Goal: Task Accomplishment & Management: Manage account settings

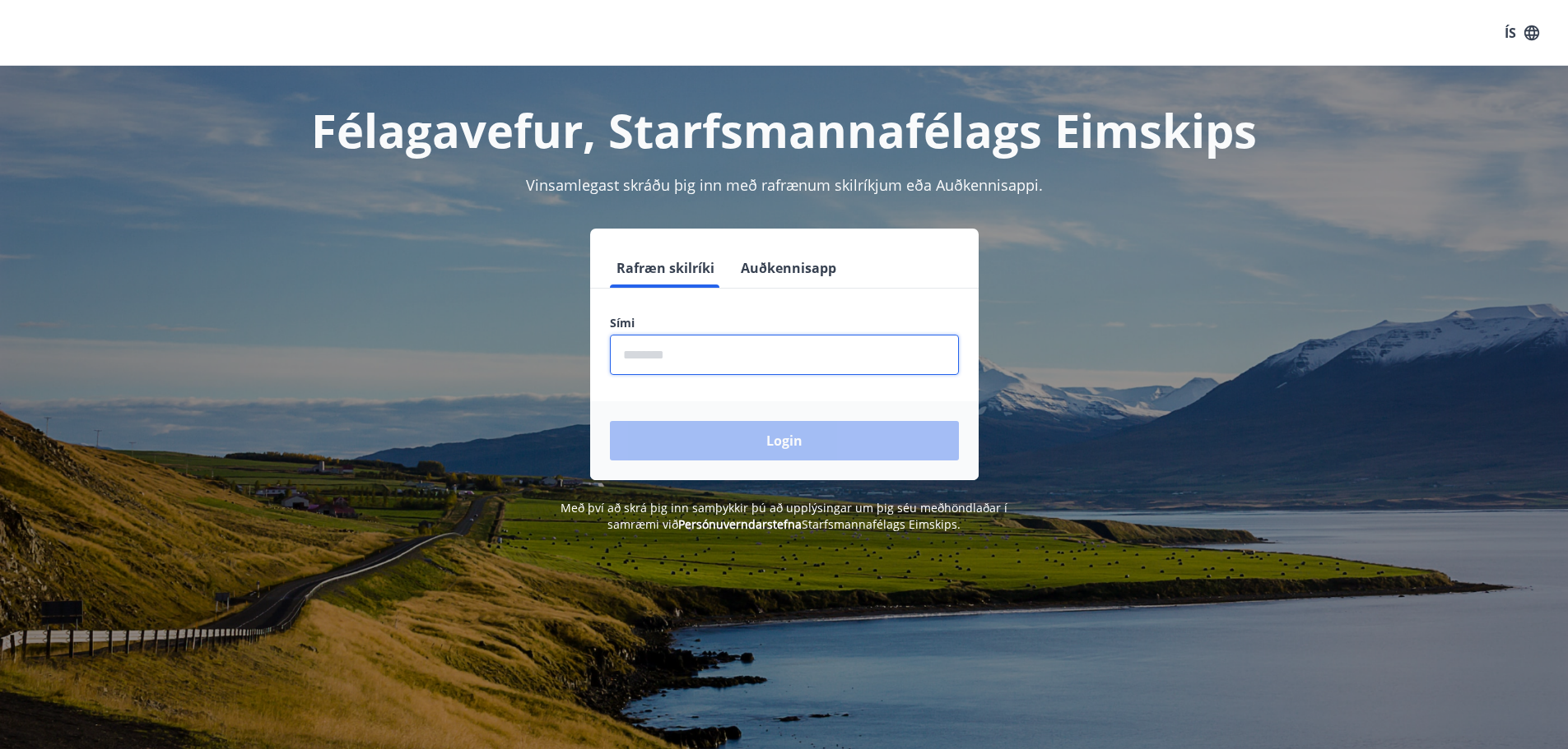
click at [670, 359] on input "phone" at bounding box center [784, 355] width 349 height 41
type input "********"
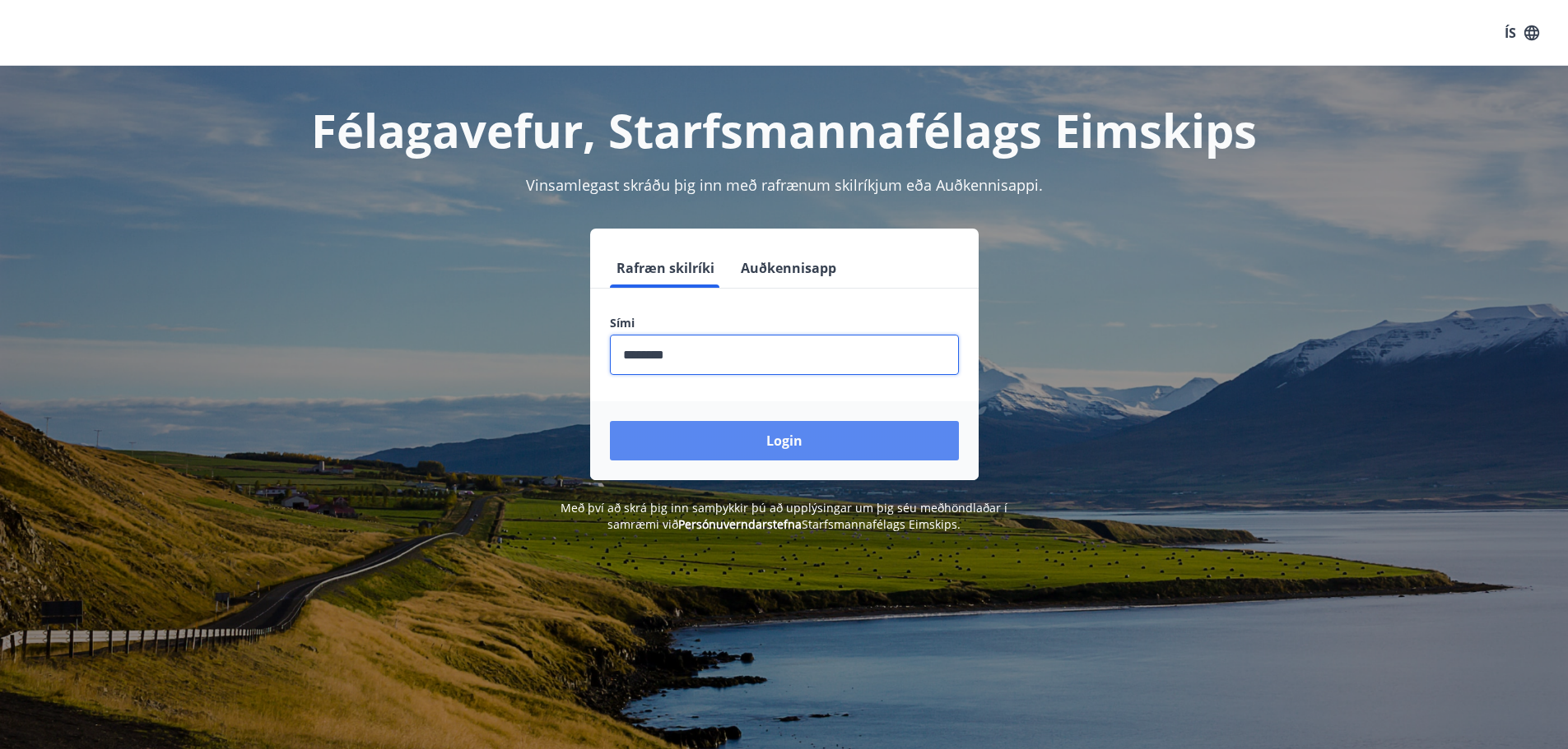
click at [759, 457] on button "Login" at bounding box center [784, 440] width 349 height 40
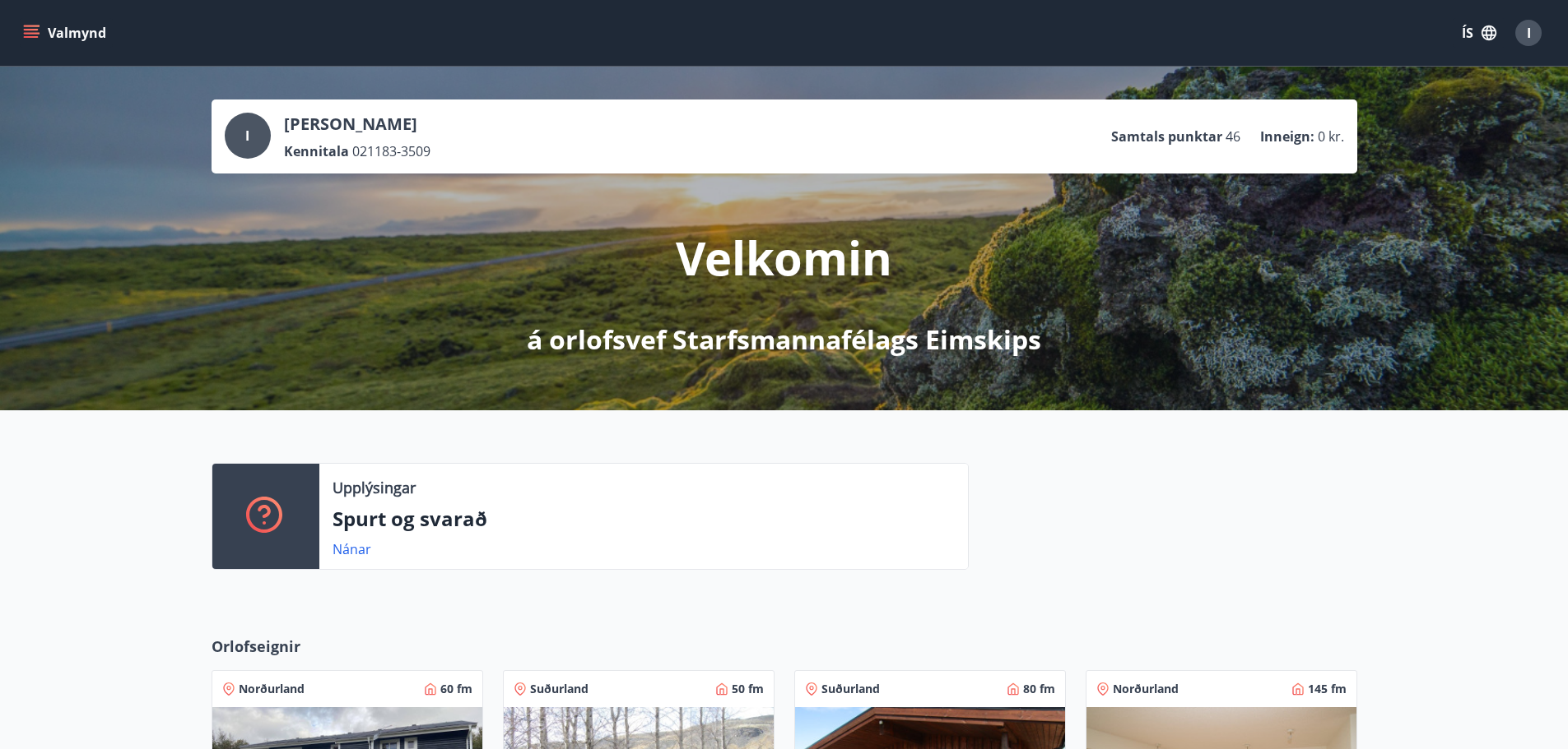
click at [38, 27] on icon "menu" at bounding box center [31, 33] width 16 height 16
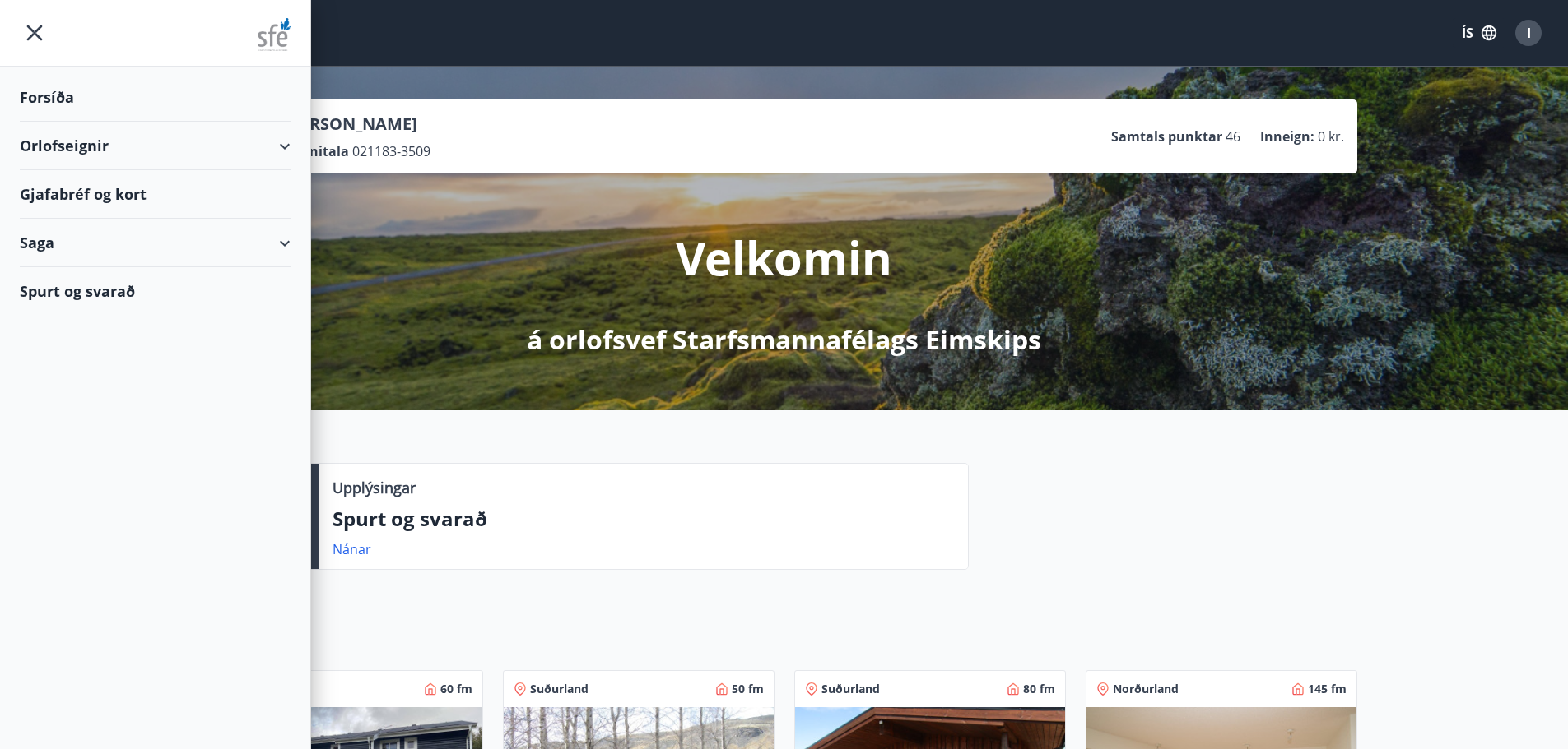
click at [1155, 521] on div at bounding box center [1162, 523] width 388 height 120
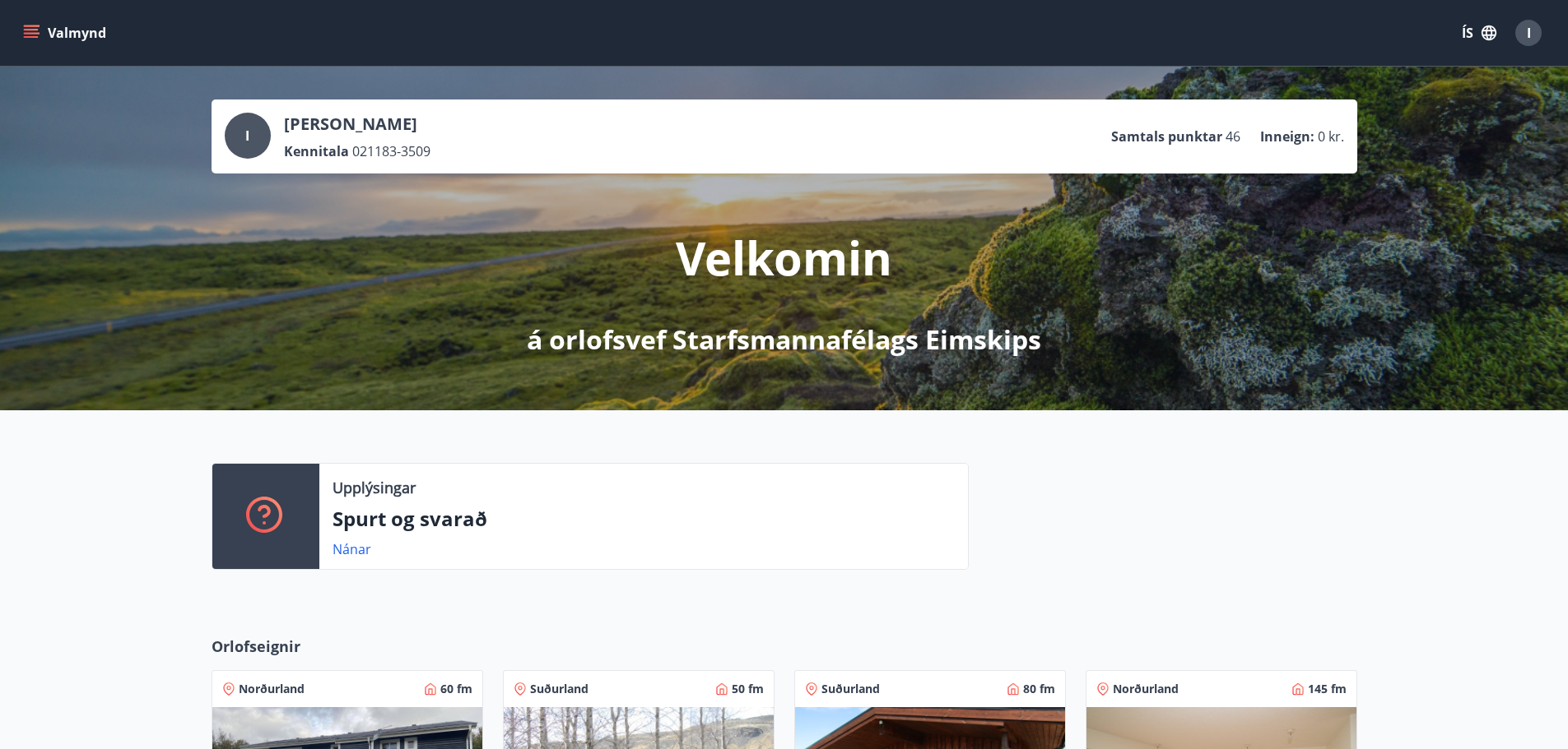
click at [39, 27] on icon "menu" at bounding box center [31, 33] width 16 height 16
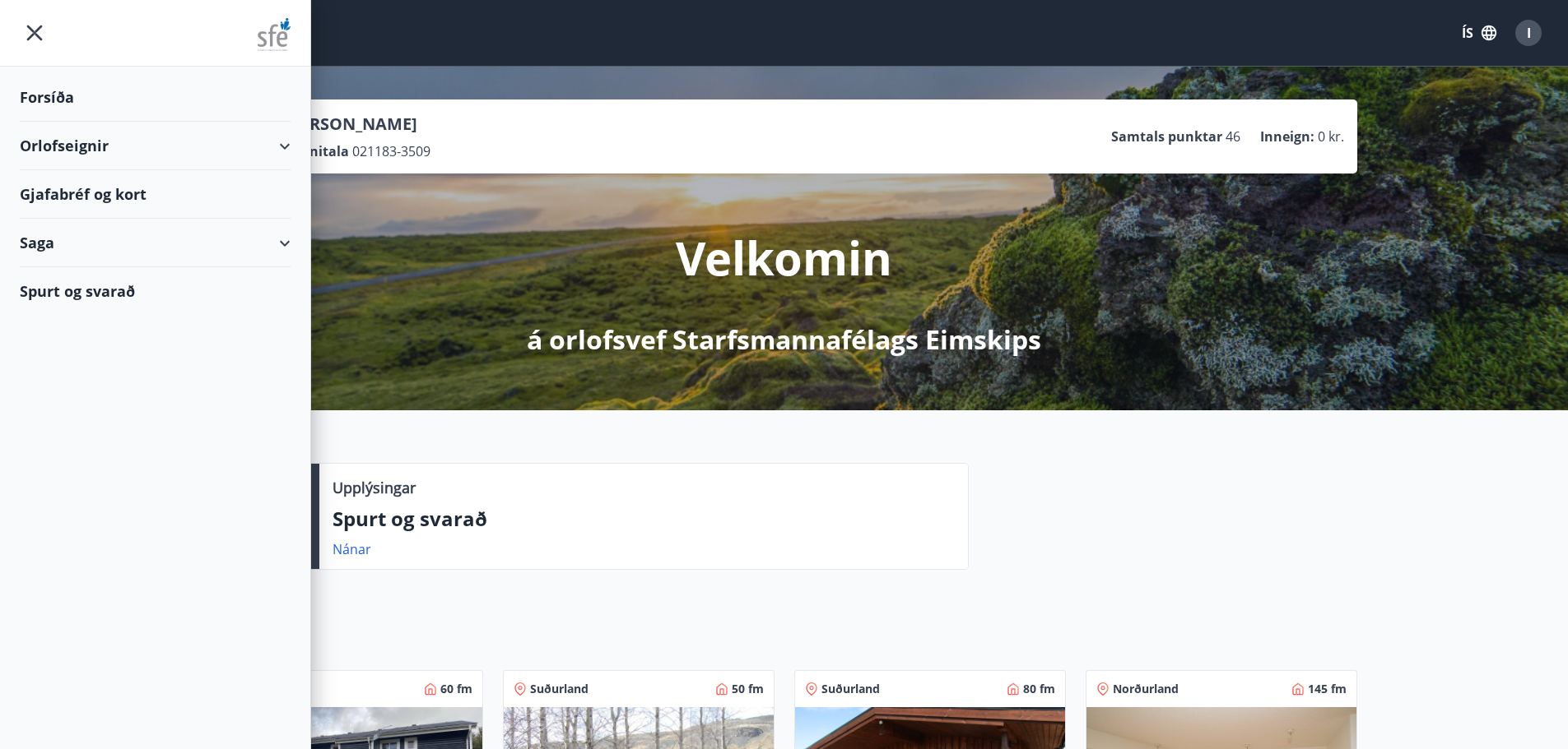
click at [287, 248] on div "Saga" at bounding box center [154, 243] width 270 height 48
click at [78, 292] on div "Bókanir" at bounding box center [154, 285] width 244 height 35
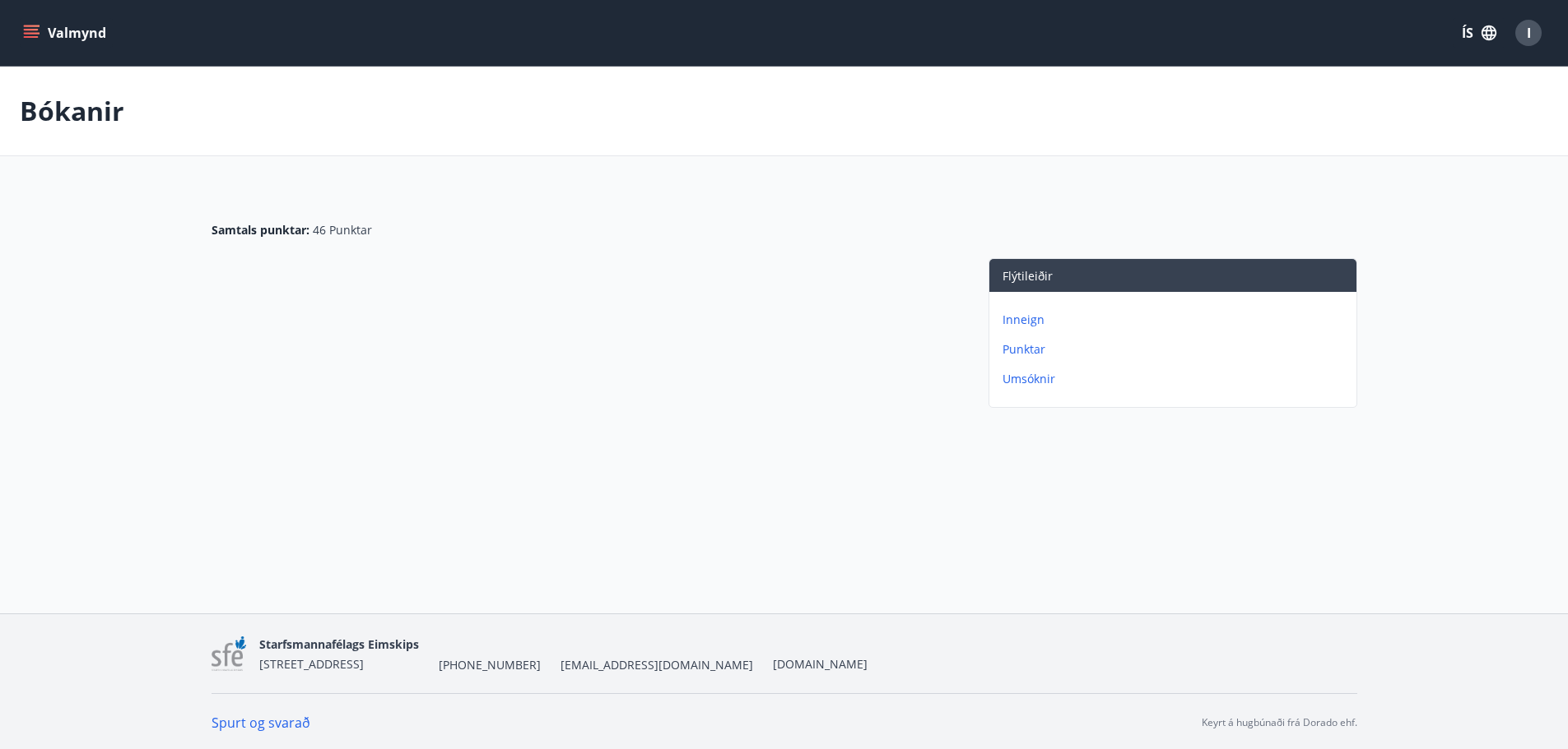
click at [83, 30] on button "Valmynd" at bounding box center [66, 33] width 93 height 30
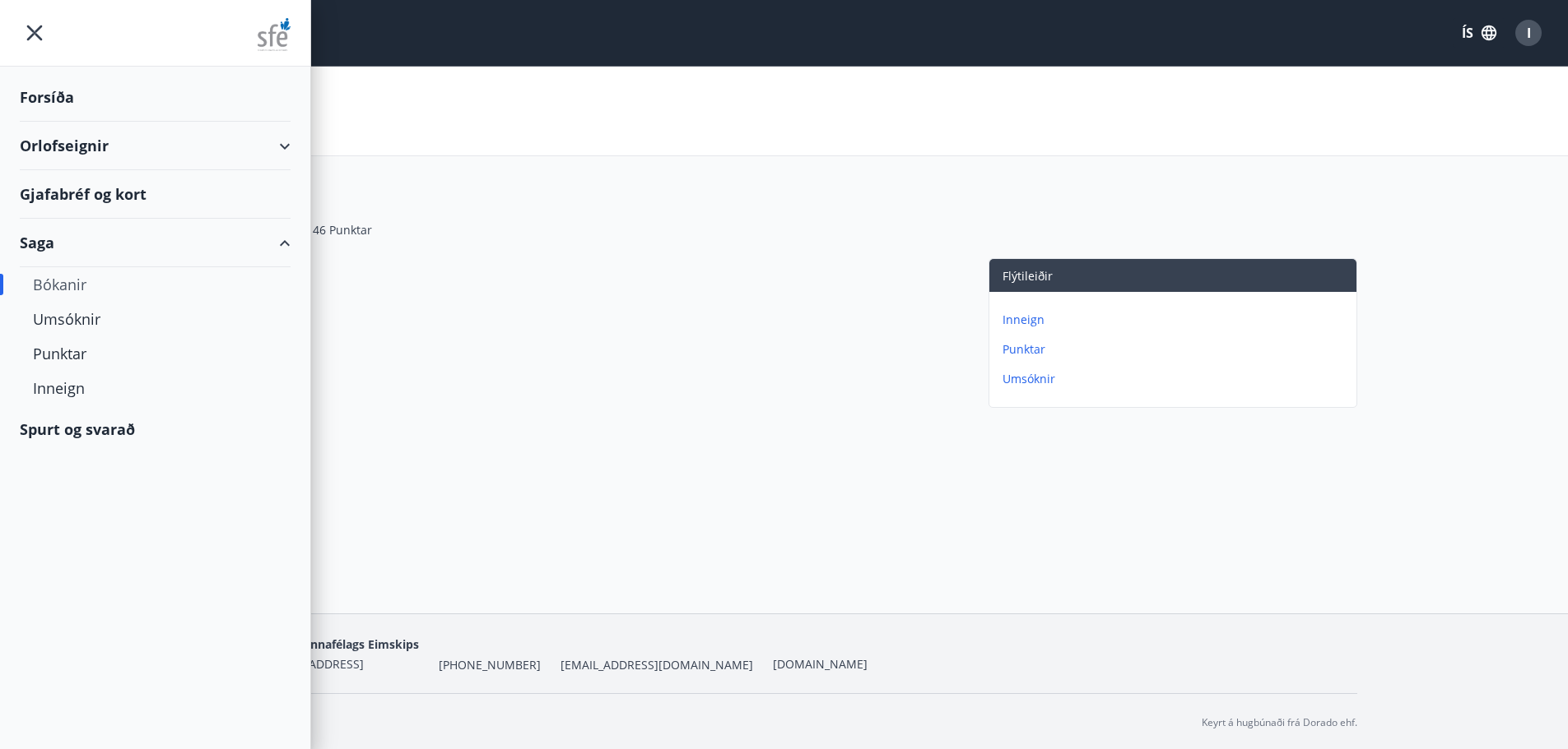
click at [265, 28] on img at bounding box center [274, 35] width 33 height 33
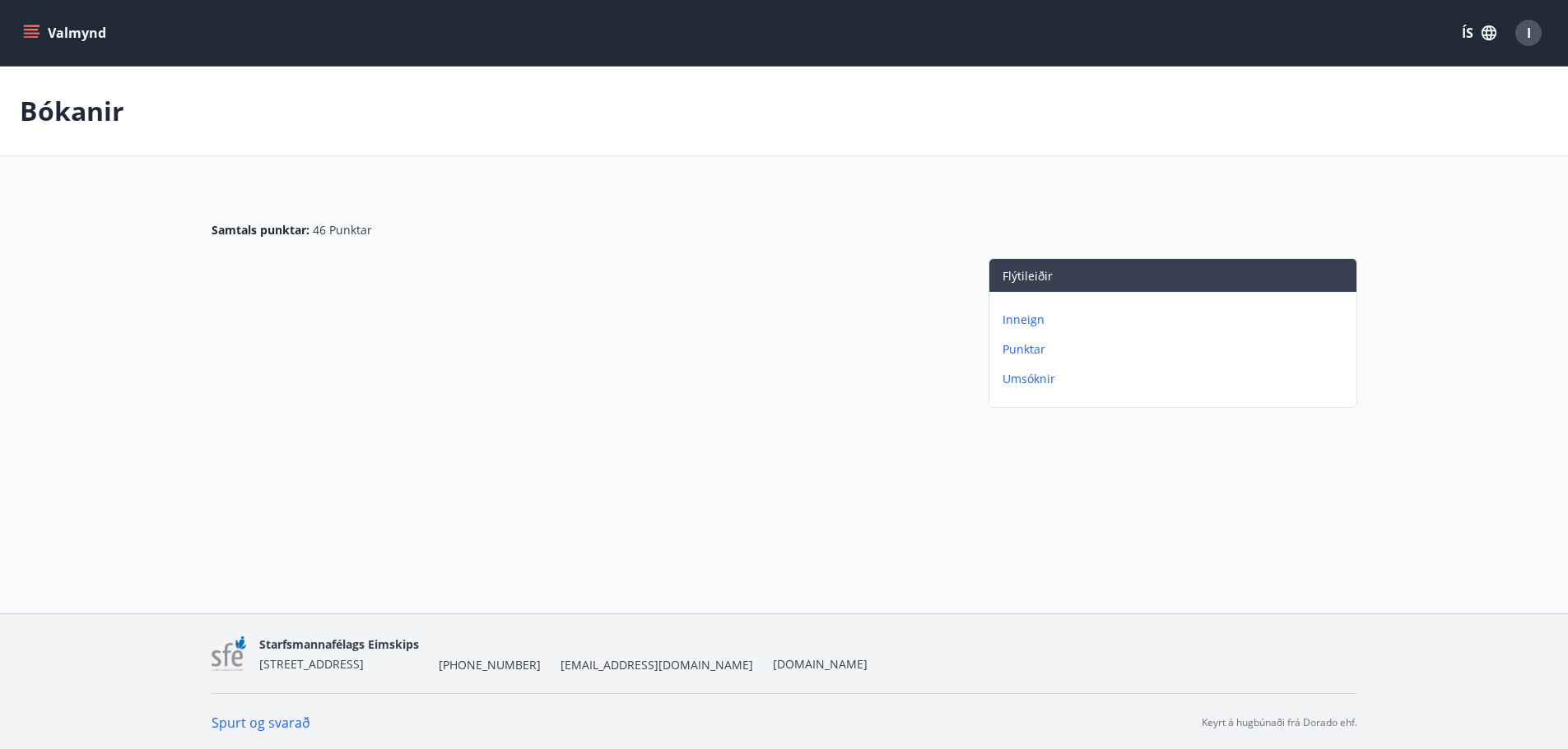
click at [733, 521] on div "Valmynd ÍS I Bókanir Samtals punktar : 46 Punktar Flýtileiðir Inneign Punktar U…" at bounding box center [784, 307] width 1568 height 614
click at [1523, 31] on div "I" at bounding box center [1527, 32] width 26 height 26
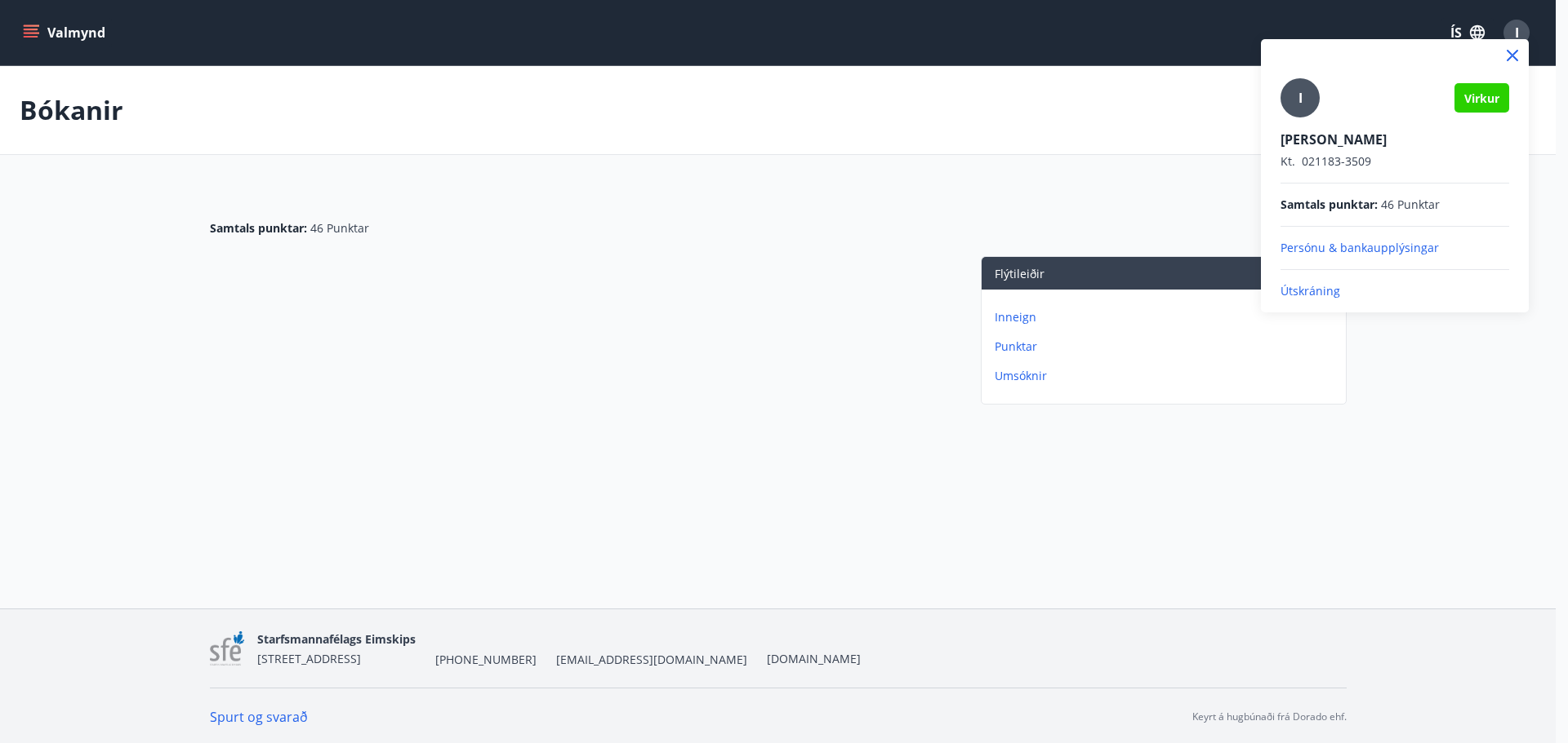
click at [1431, 434] on div at bounding box center [784, 372] width 1568 height 743
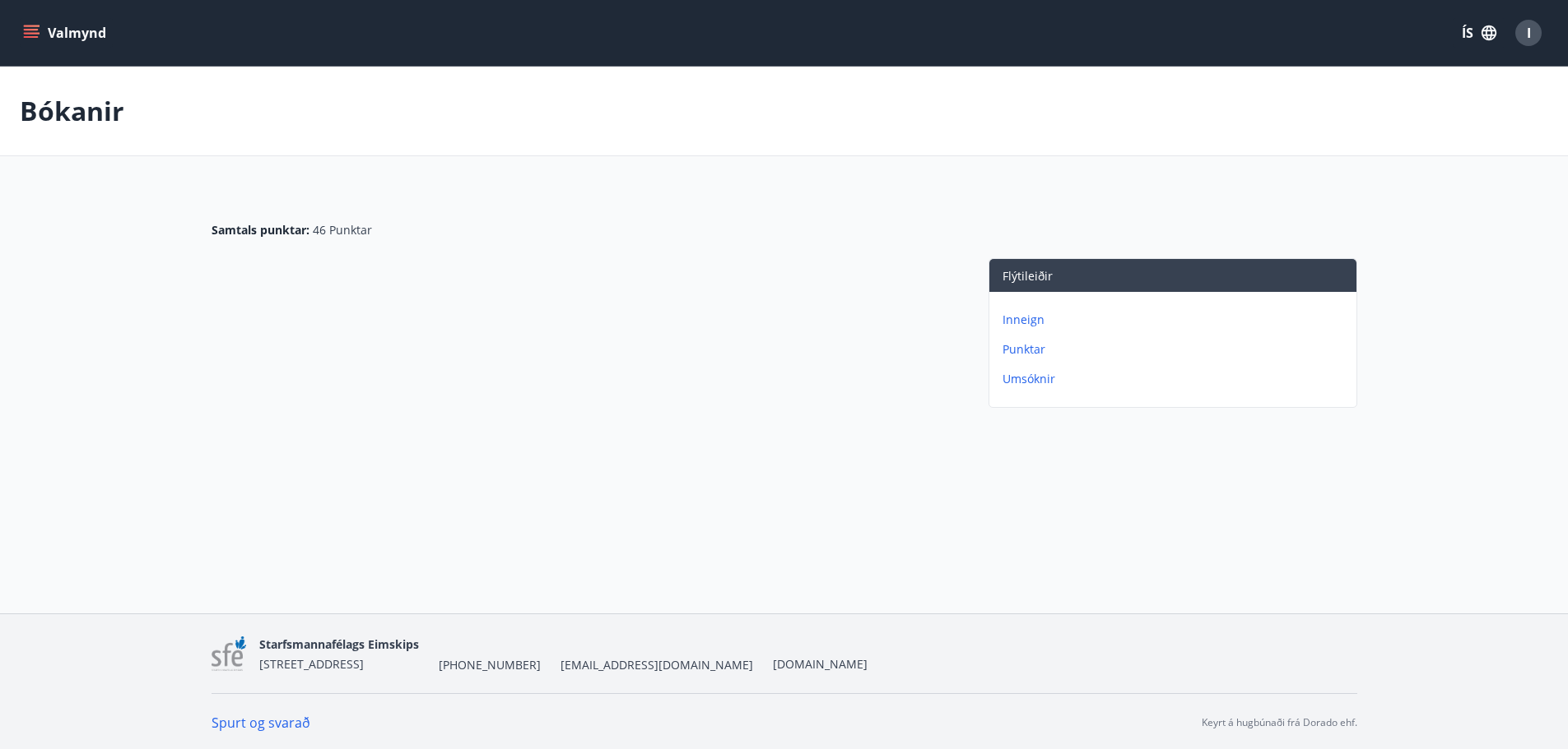
scroll to position [3, 0]
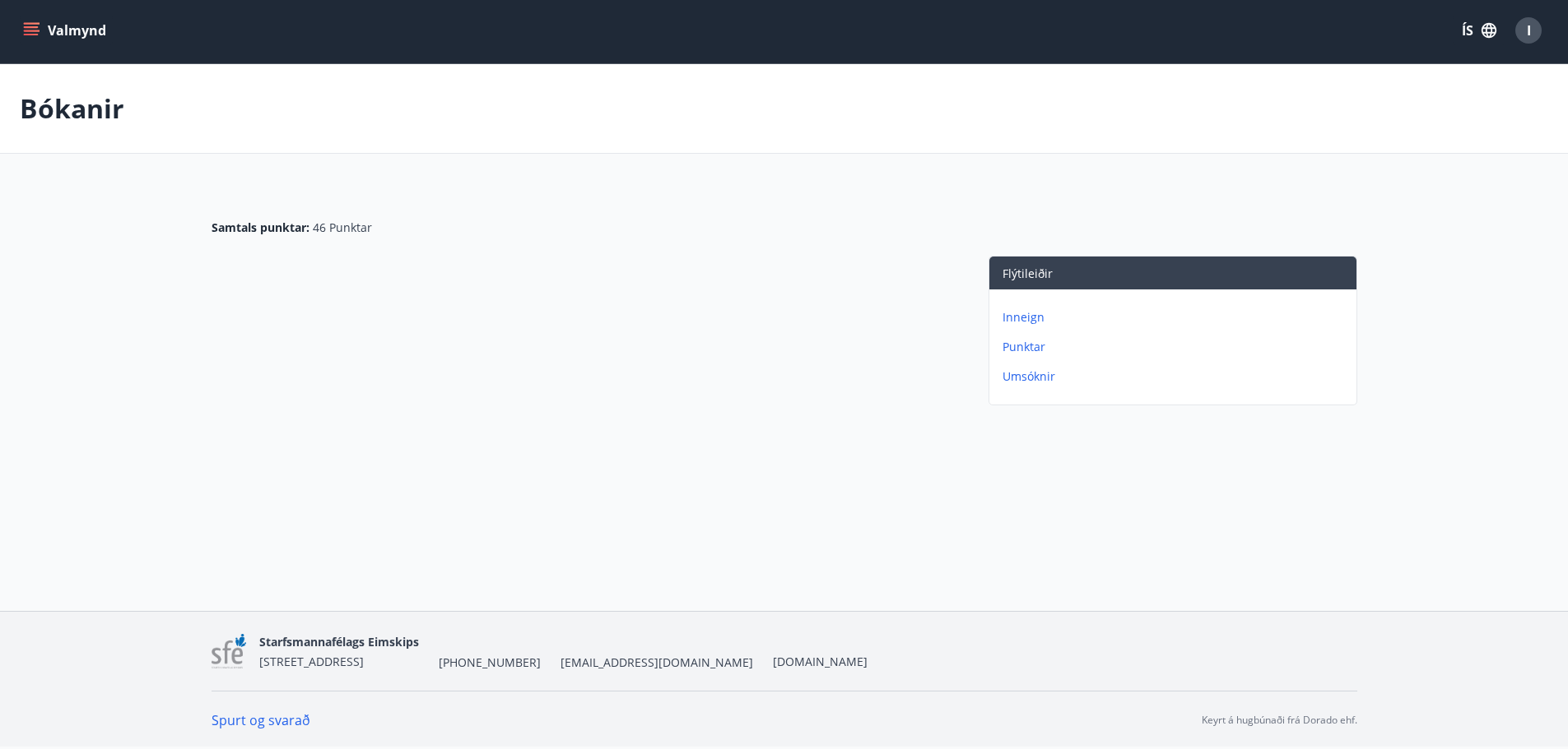
click at [92, 118] on p "Bókanir" at bounding box center [71, 109] width 104 height 37
click at [102, 29] on button "Valmynd" at bounding box center [66, 30] width 93 height 30
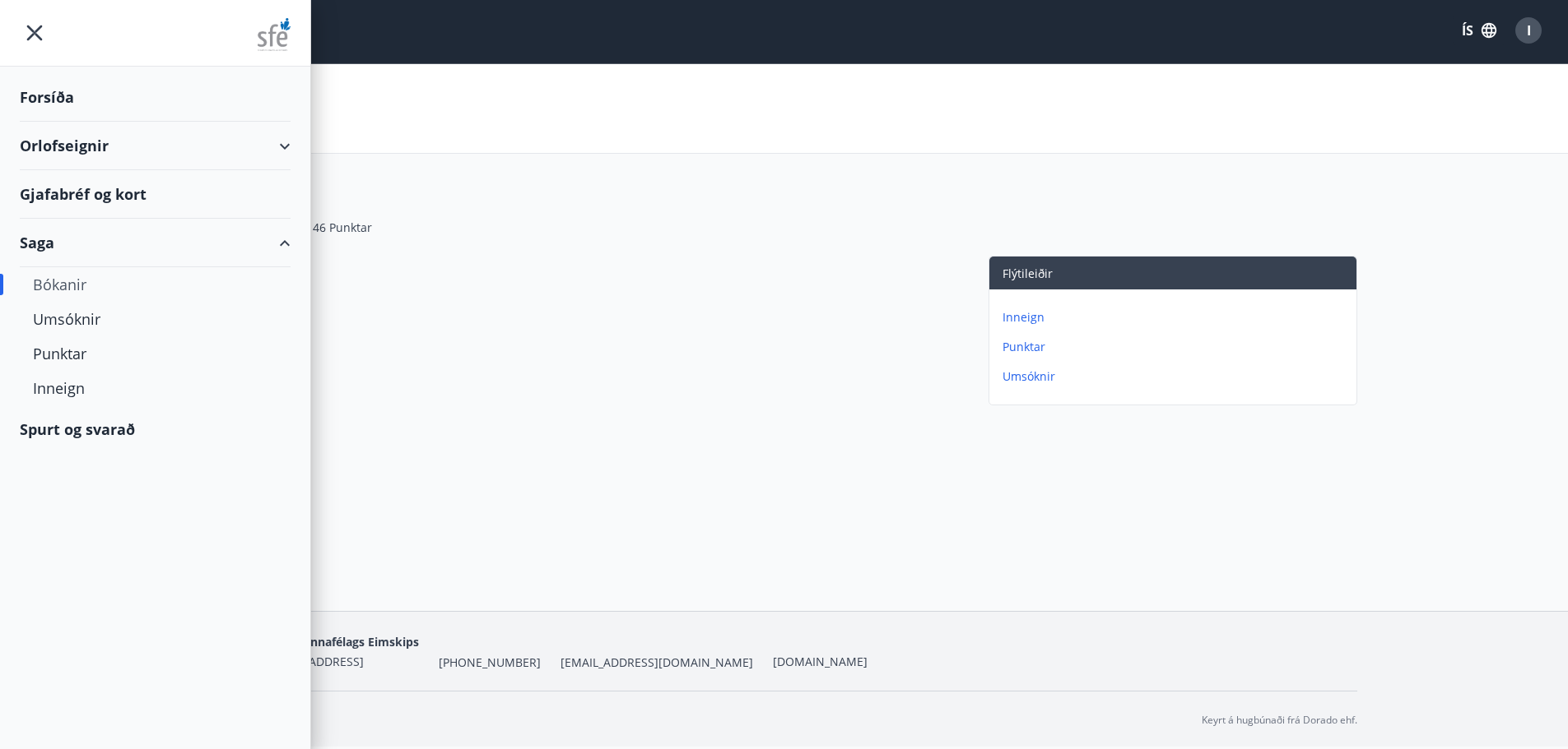
click at [57, 96] on div "Forsíða" at bounding box center [154, 97] width 270 height 48
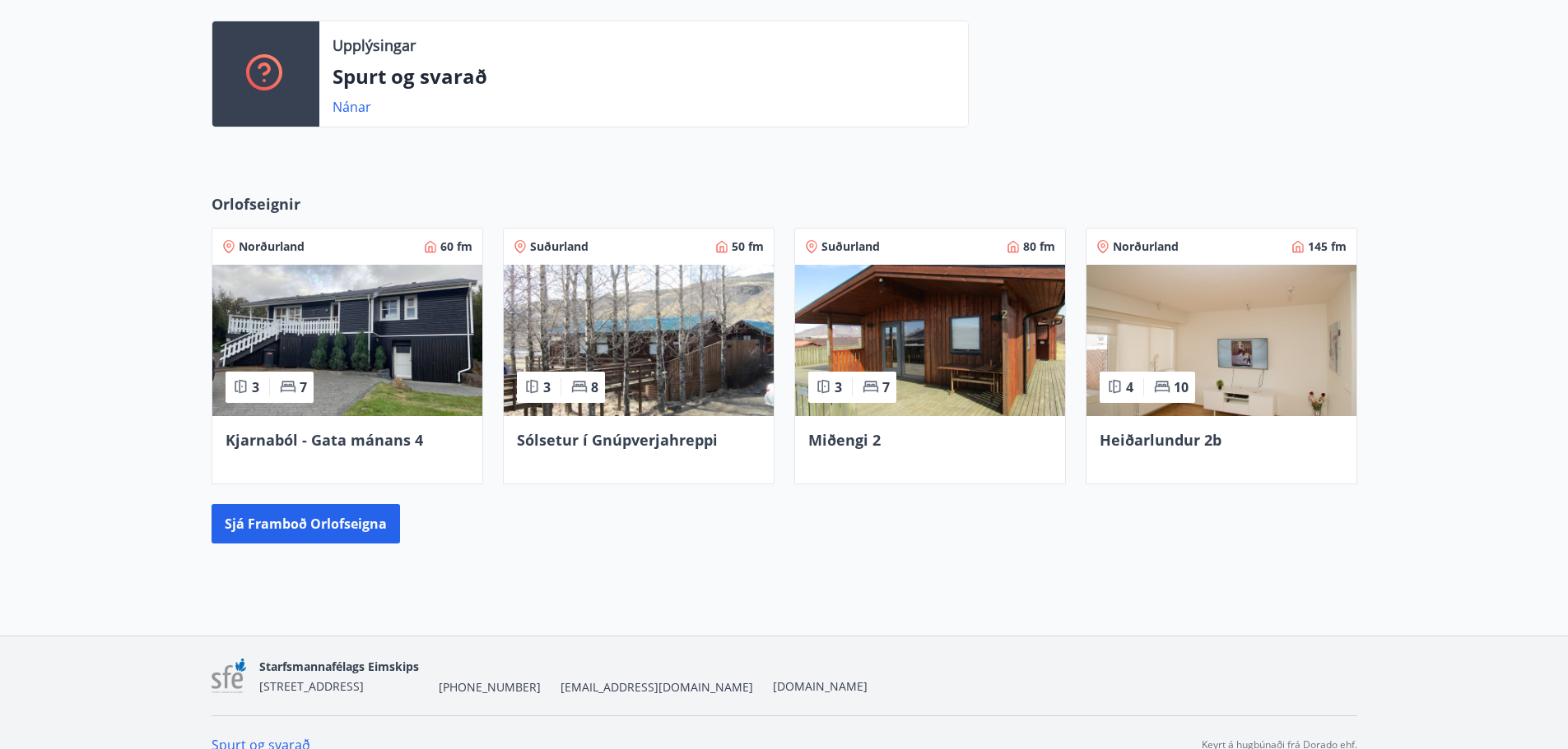
scroll to position [467, 0]
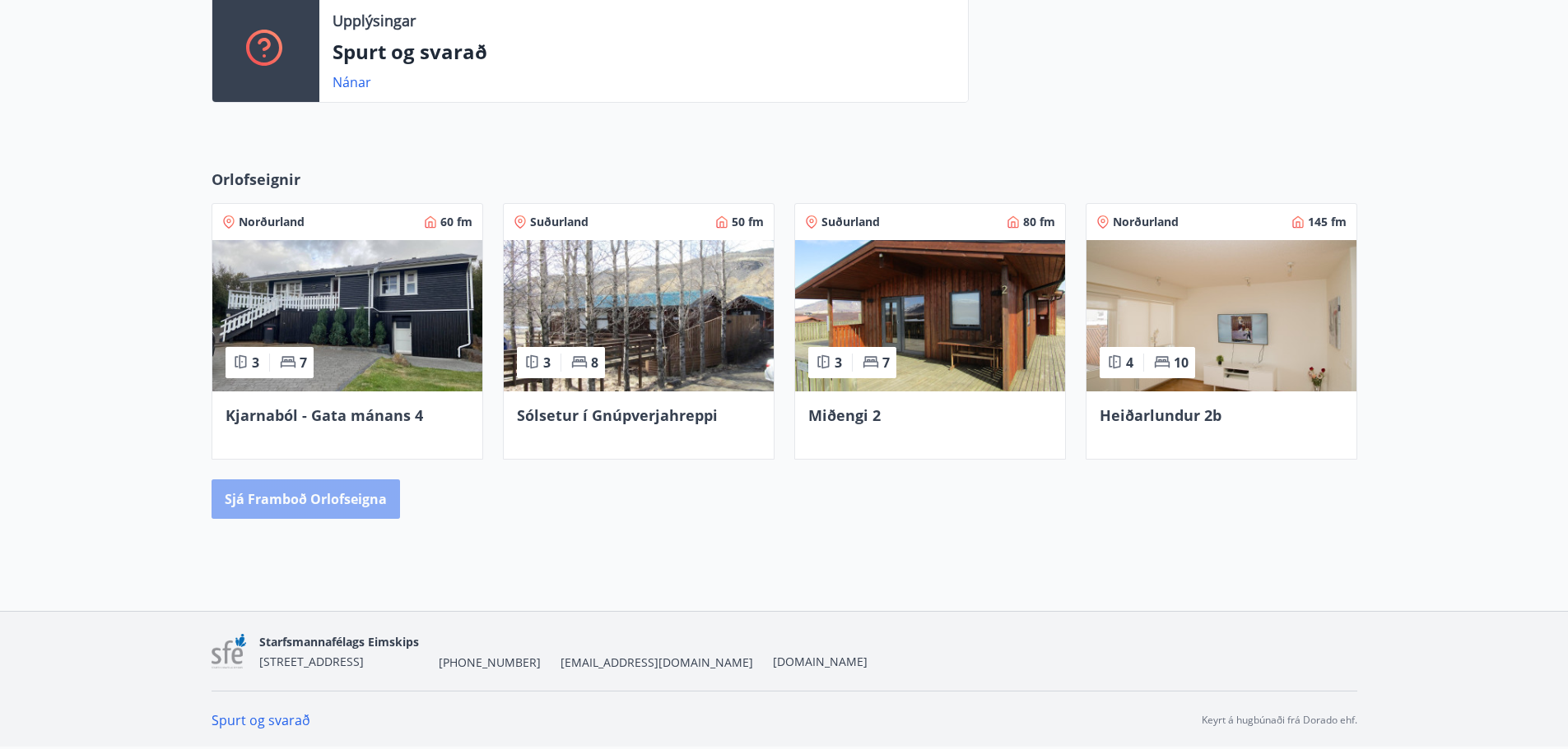
click at [355, 496] on button "Sjá framboð orlofseigna" at bounding box center [305, 499] width 188 height 40
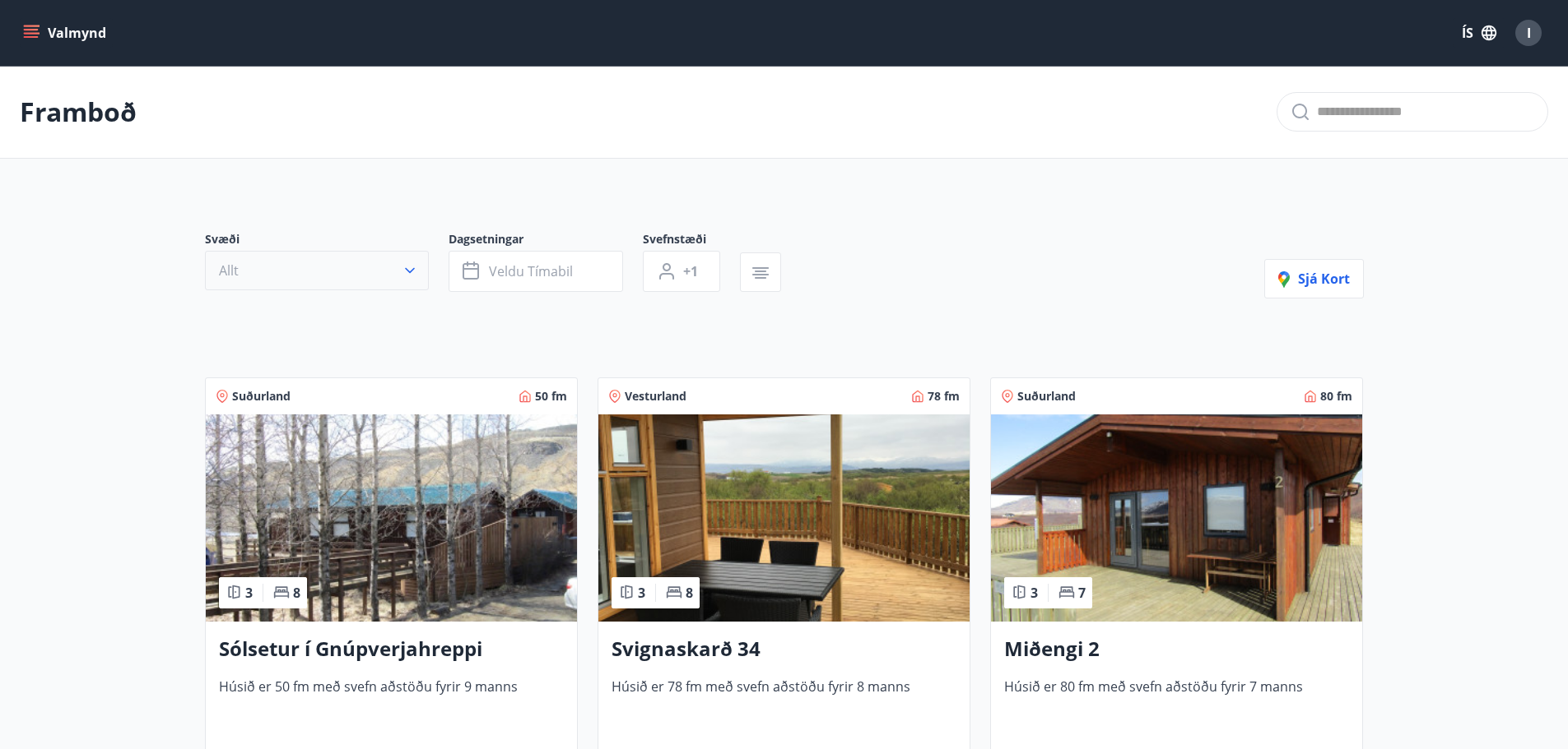
click at [349, 276] on button "Allt" at bounding box center [317, 270] width 224 height 40
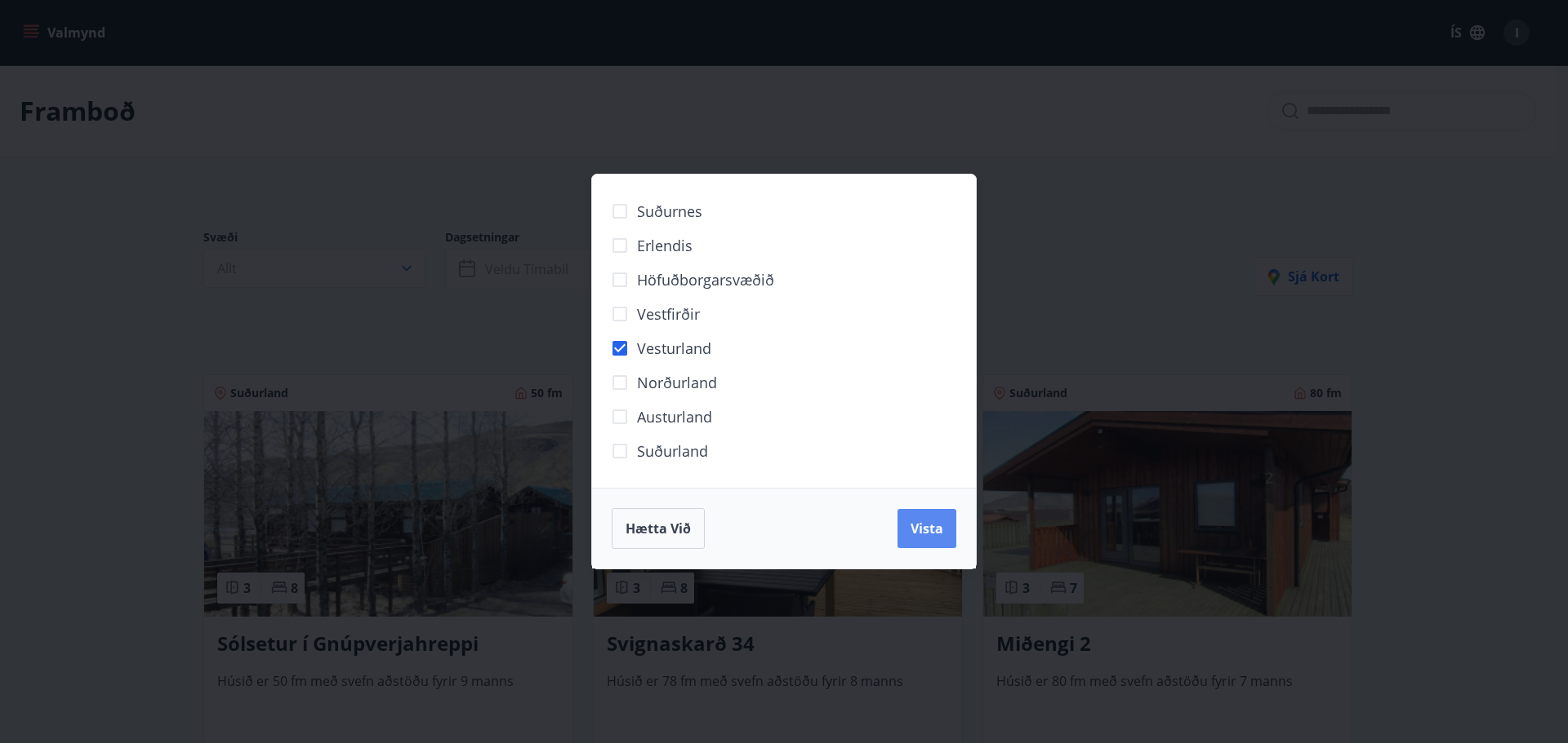
click at [919, 538] on button "Vista" at bounding box center [926, 529] width 58 height 39
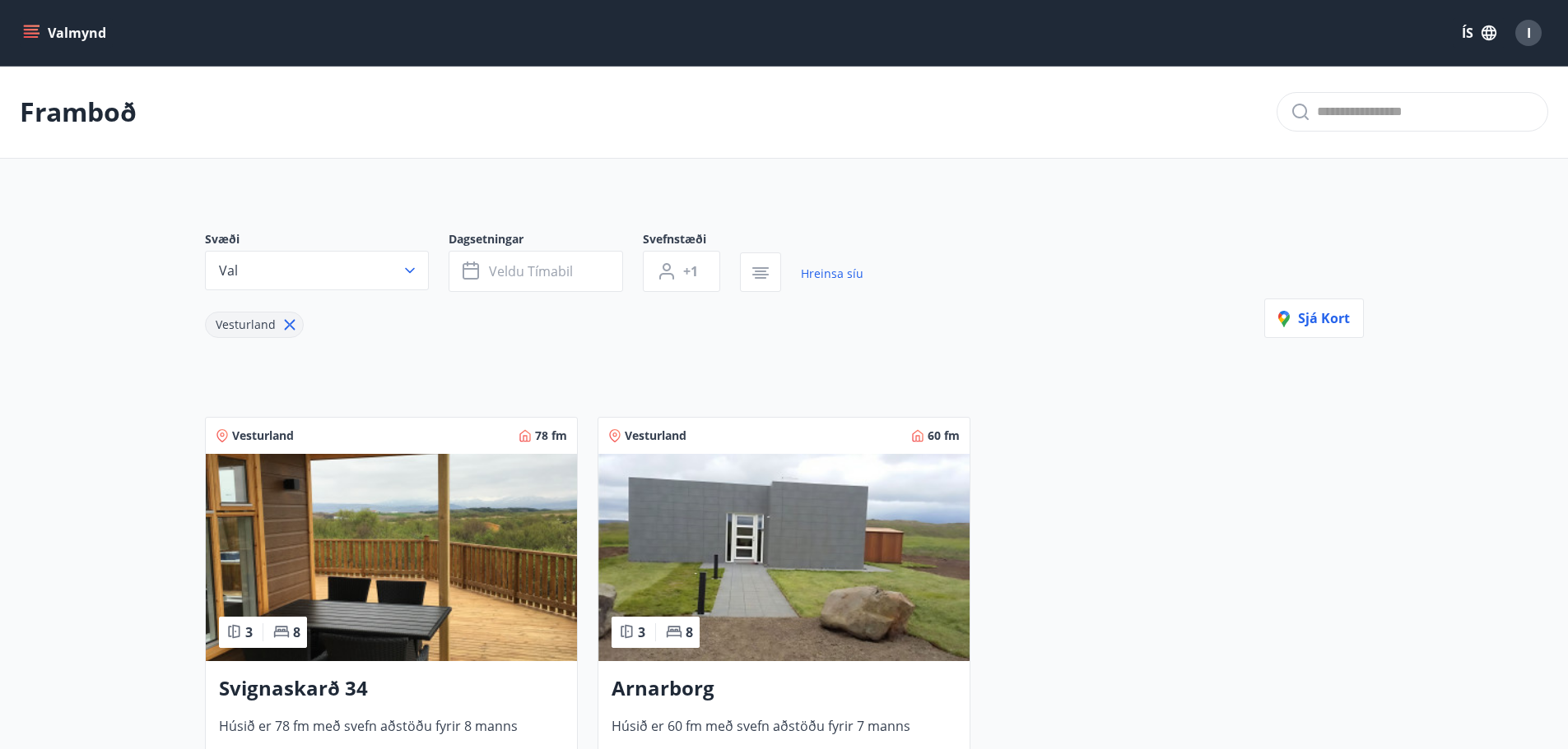
click at [287, 319] on icon at bounding box center [290, 324] width 18 height 18
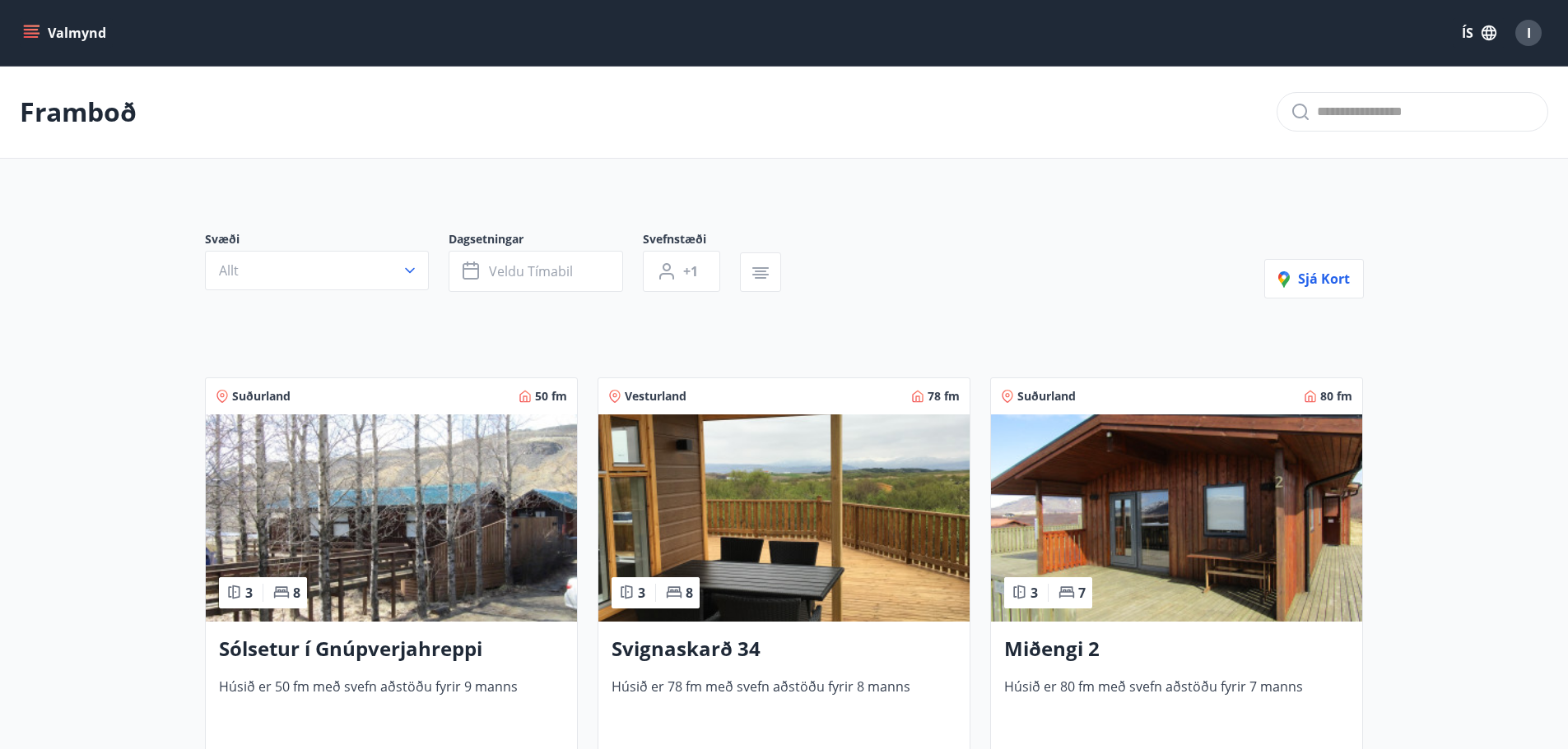
click at [65, 36] on button "Valmynd" at bounding box center [66, 33] width 93 height 30
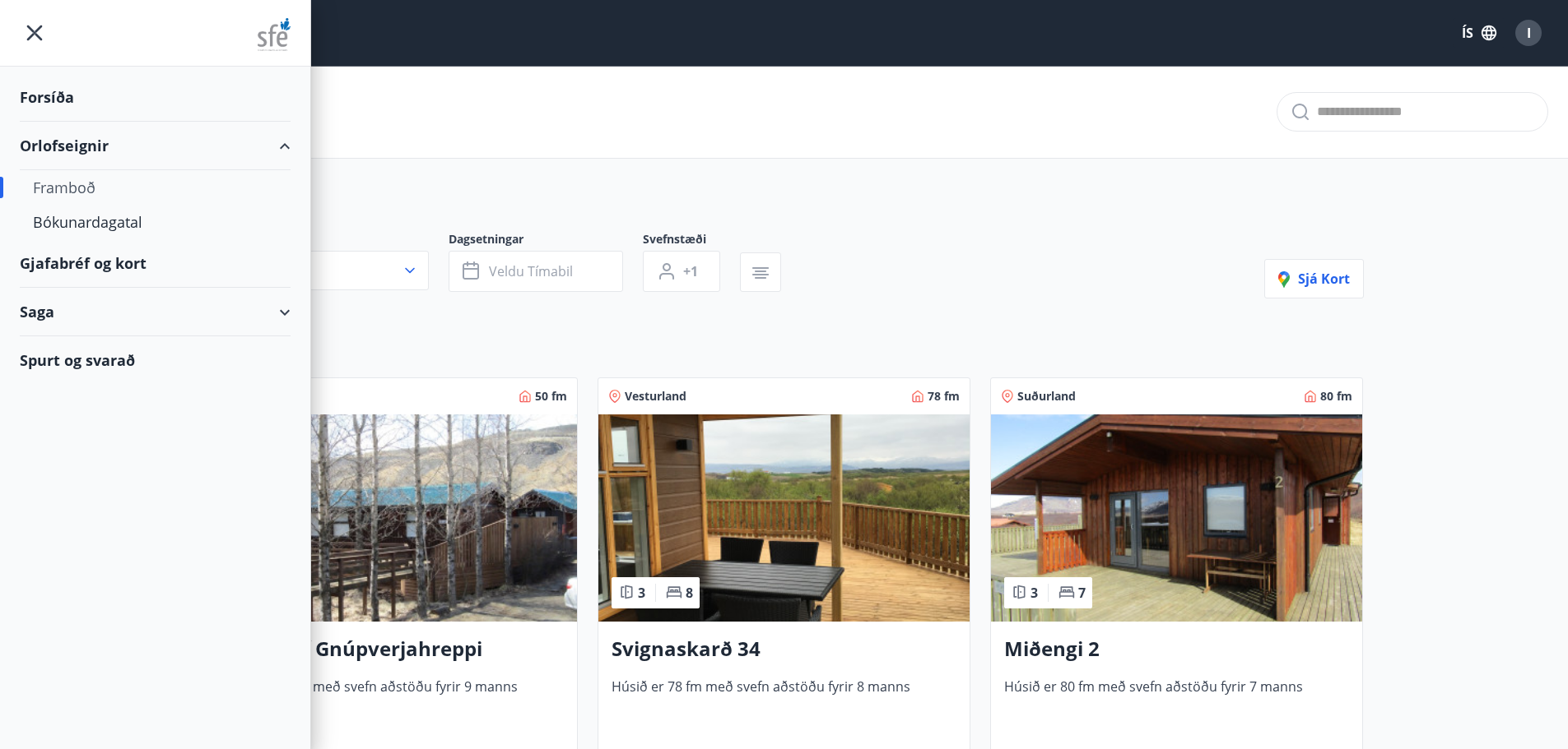
click at [279, 307] on div "Saga" at bounding box center [154, 312] width 270 height 48
click at [184, 131] on div "Orlofseignir" at bounding box center [154, 146] width 270 height 48
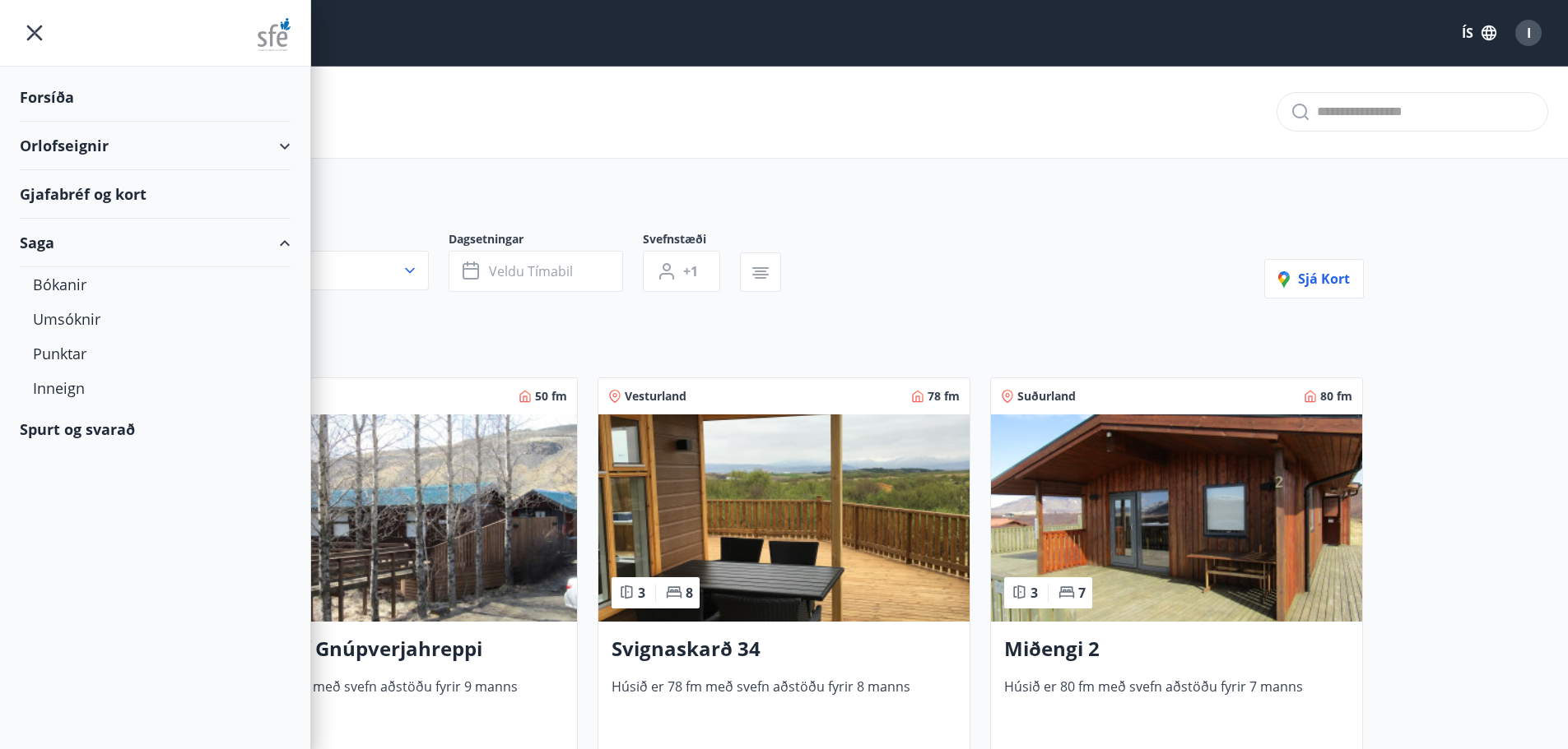
click at [76, 99] on div "Forsíða" at bounding box center [154, 97] width 270 height 48
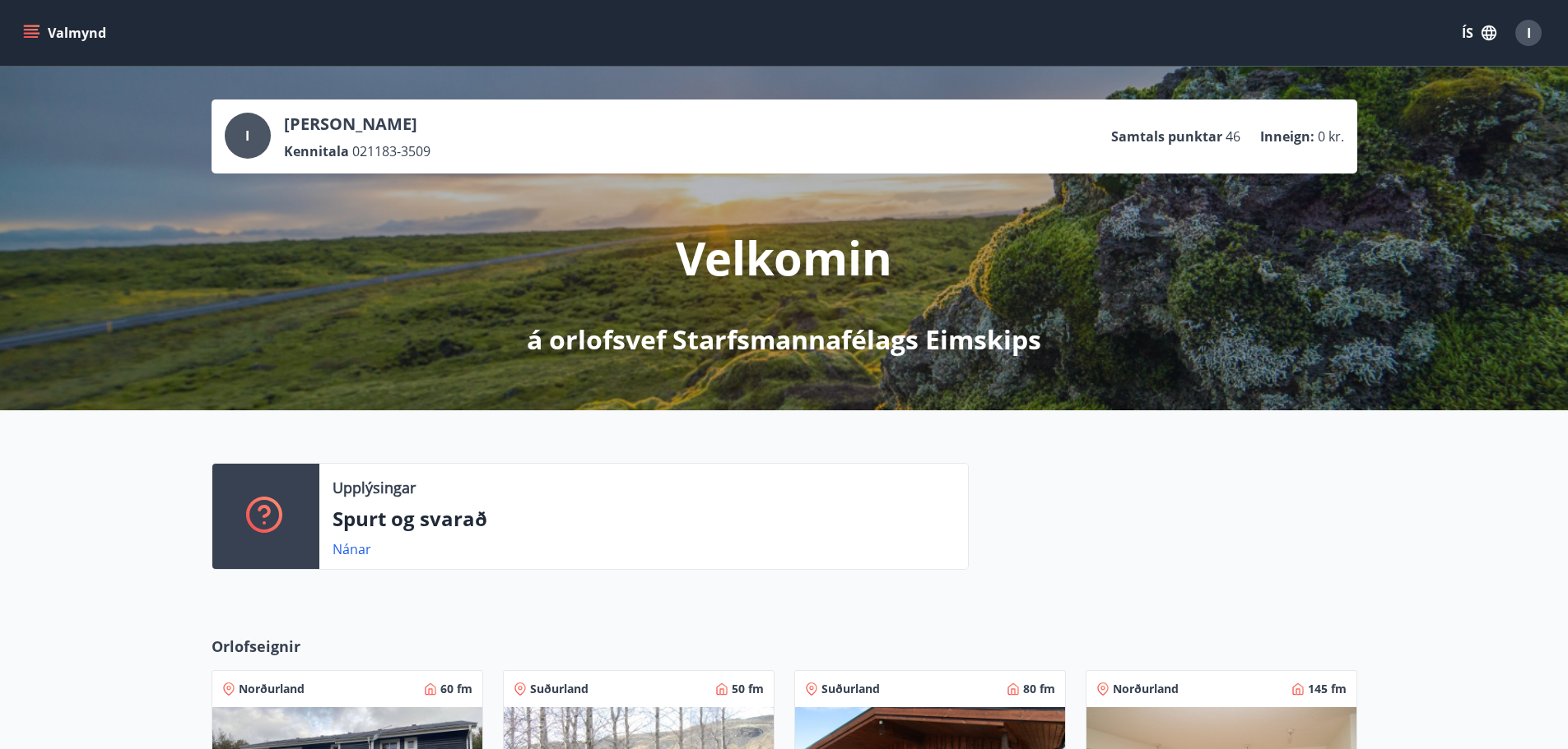
click at [1177, 281] on div "Velkomin á orlofsvef Starfsmannafélags Eimskips" at bounding box center [784, 265] width 922 height 184
click at [1519, 35] on div "I" at bounding box center [1527, 32] width 26 height 26
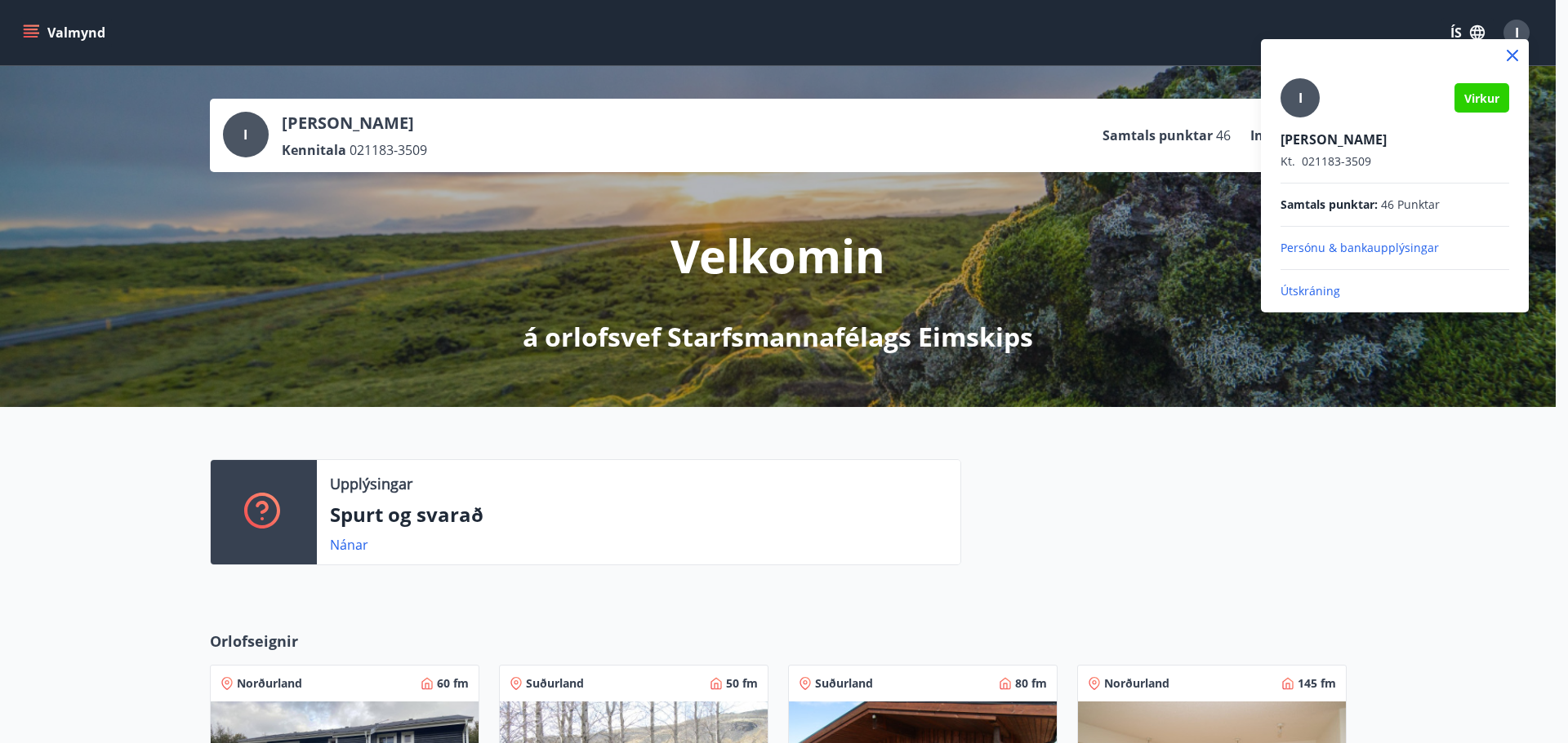
click at [1319, 296] on p "Útskráning" at bounding box center [1394, 291] width 229 height 16
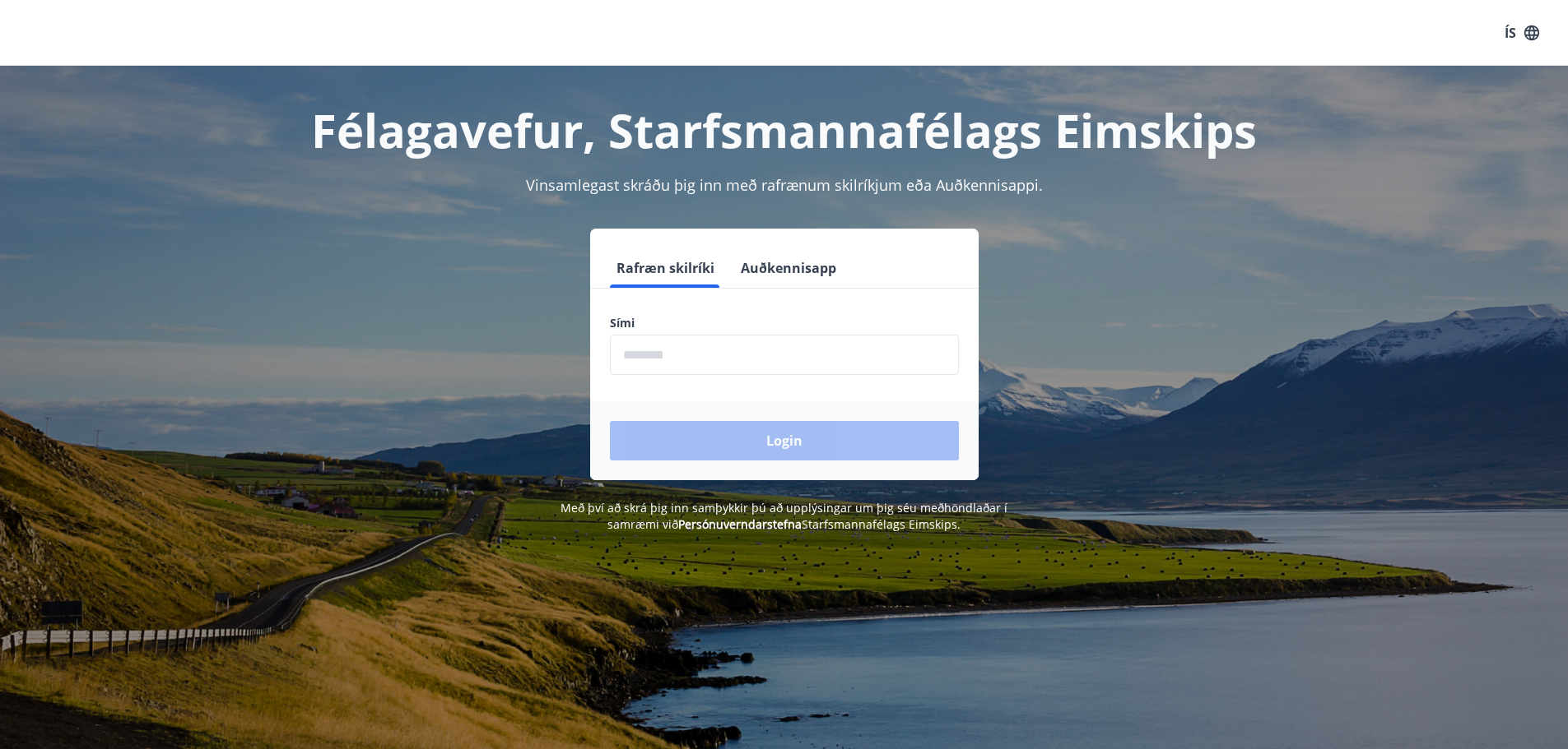
click at [715, 331] on label "Sími" at bounding box center [784, 322] width 349 height 16
click at [705, 343] on input "phone" at bounding box center [784, 355] width 349 height 41
type input "********"
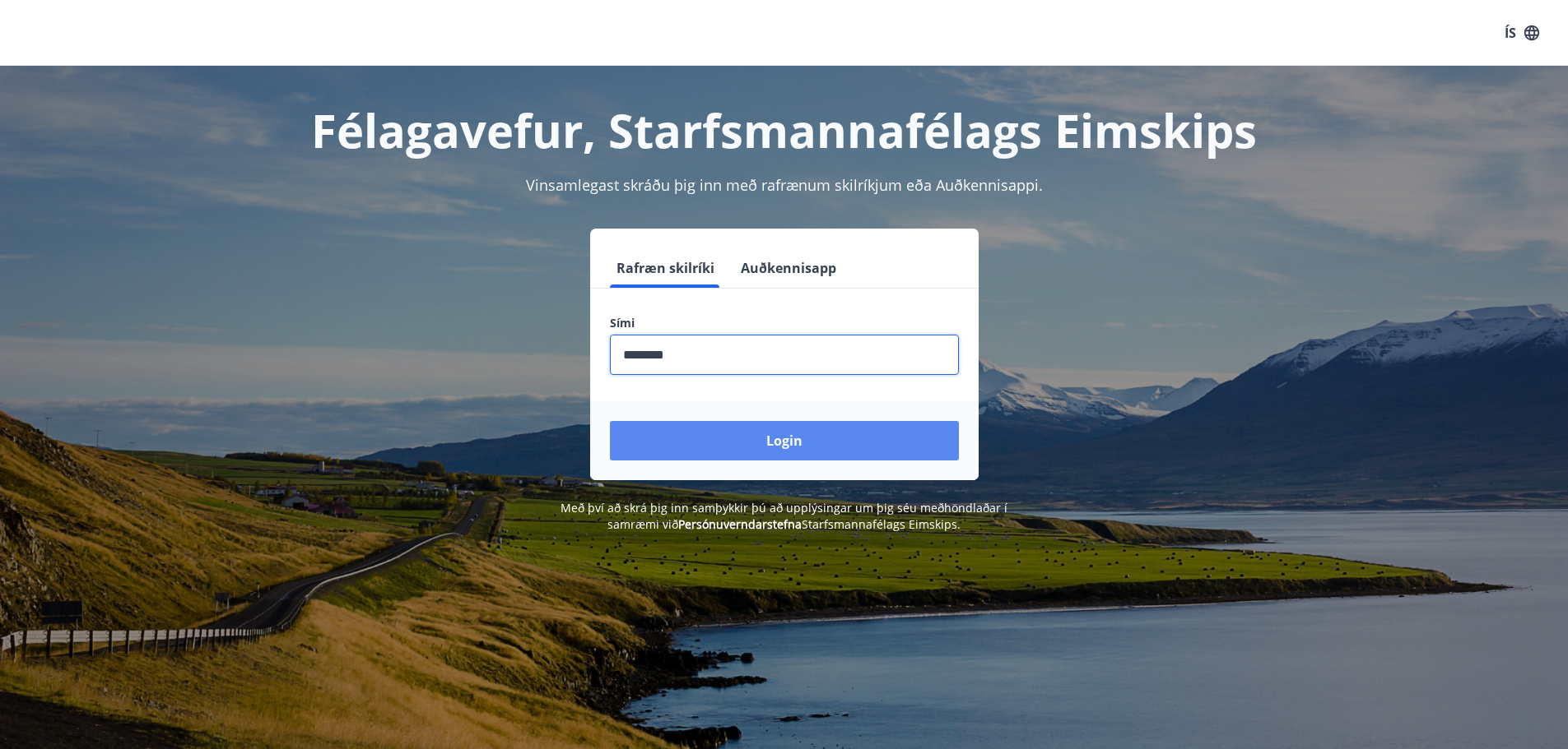
click at [724, 452] on button "Login" at bounding box center [784, 440] width 349 height 40
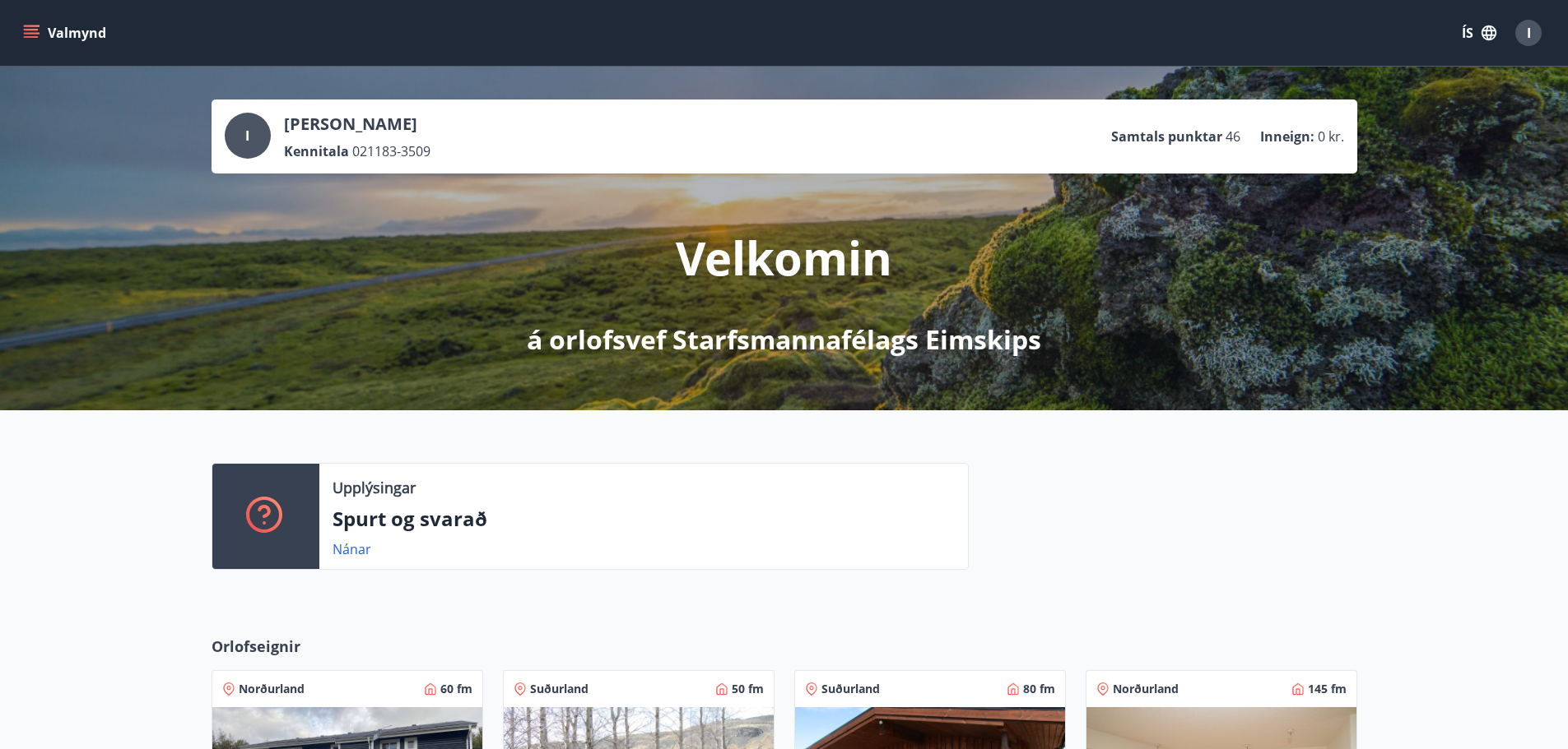
drag, startPoint x: 1228, startPoint y: 135, endPoint x: 1257, endPoint y: 132, distance: 29.2
click at [1228, 135] on span "46" at bounding box center [1232, 136] width 14 height 18
click at [1262, 132] on p "Inneign :" at bounding box center [1287, 136] width 54 height 18
click at [1532, 24] on div "I" at bounding box center [1527, 32] width 26 height 26
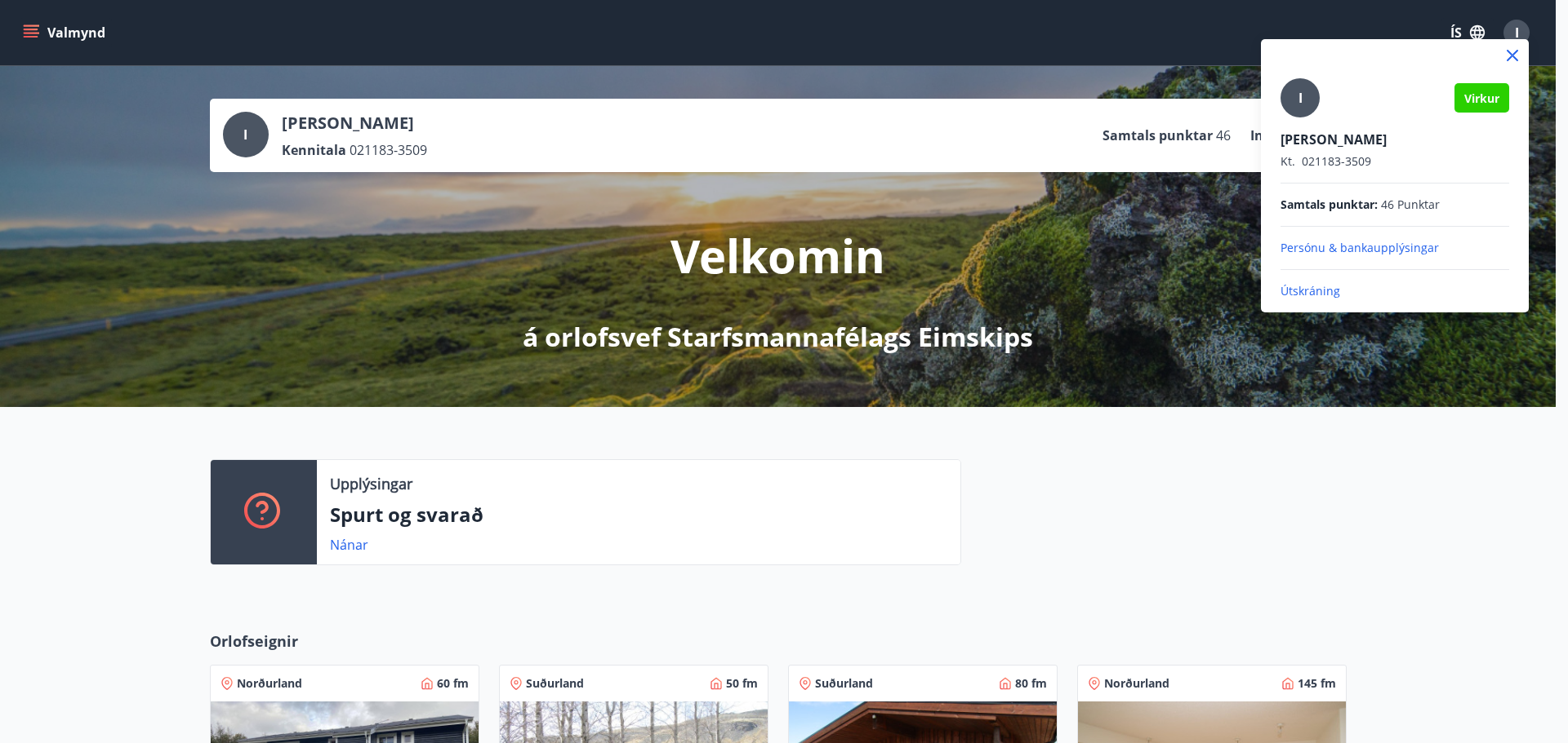
click at [1307, 297] on p "Útskráning" at bounding box center [1394, 291] width 229 height 16
